Goal: Information Seeking & Learning: Learn about a topic

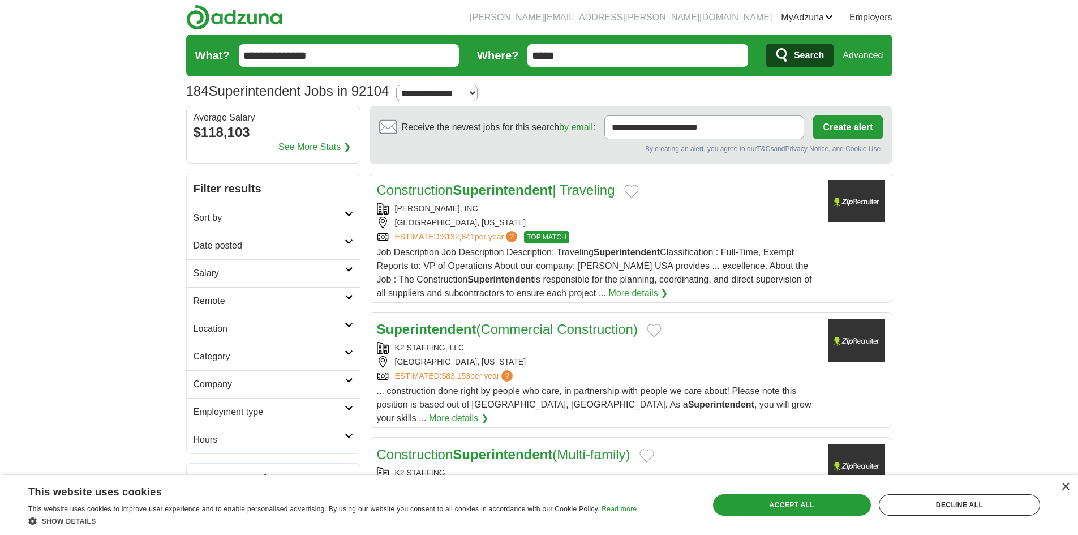
click at [477, 90] on select "**********" at bounding box center [437, 93] width 82 height 16
select select "**"
click at [401, 85] on select "**********" at bounding box center [437, 93] width 82 height 16
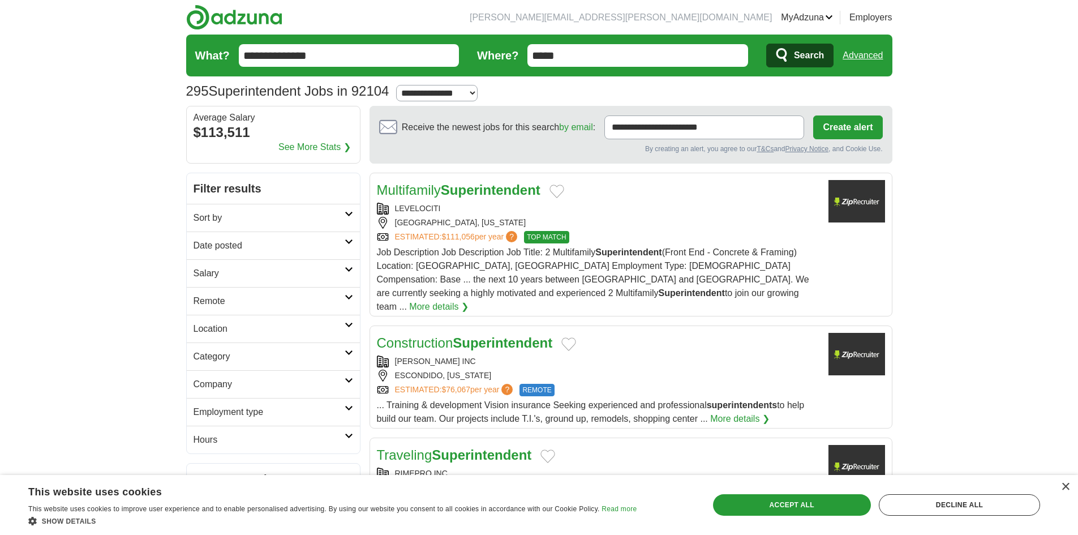
click at [545, 230] on div "LEVELOCITI [GEOGRAPHIC_DATA], [US_STATE] ESTIMATED: $111,056 per year ? TOP MAT…" at bounding box center [598, 223] width 443 height 41
